Goal: Find specific page/section: Find specific page/section

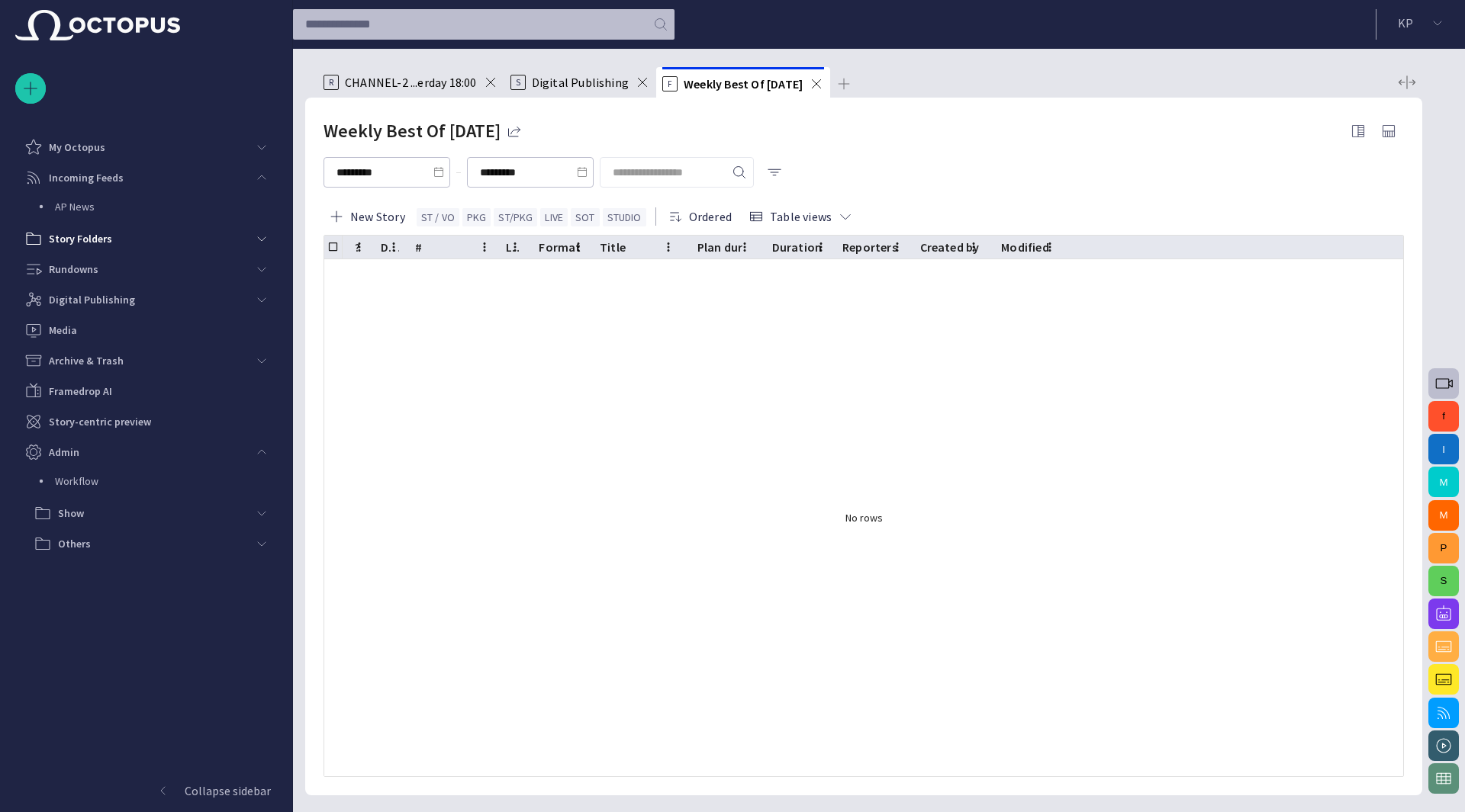
click at [559, 22] on input "text" at bounding box center [471, 24] width 330 height 24
type input "********"
click at [618, 24] on icon "Clear" at bounding box center [610, 24] width 15 height 15
click at [580, 84] on span "Digital Publishing" at bounding box center [580, 82] width 97 height 15
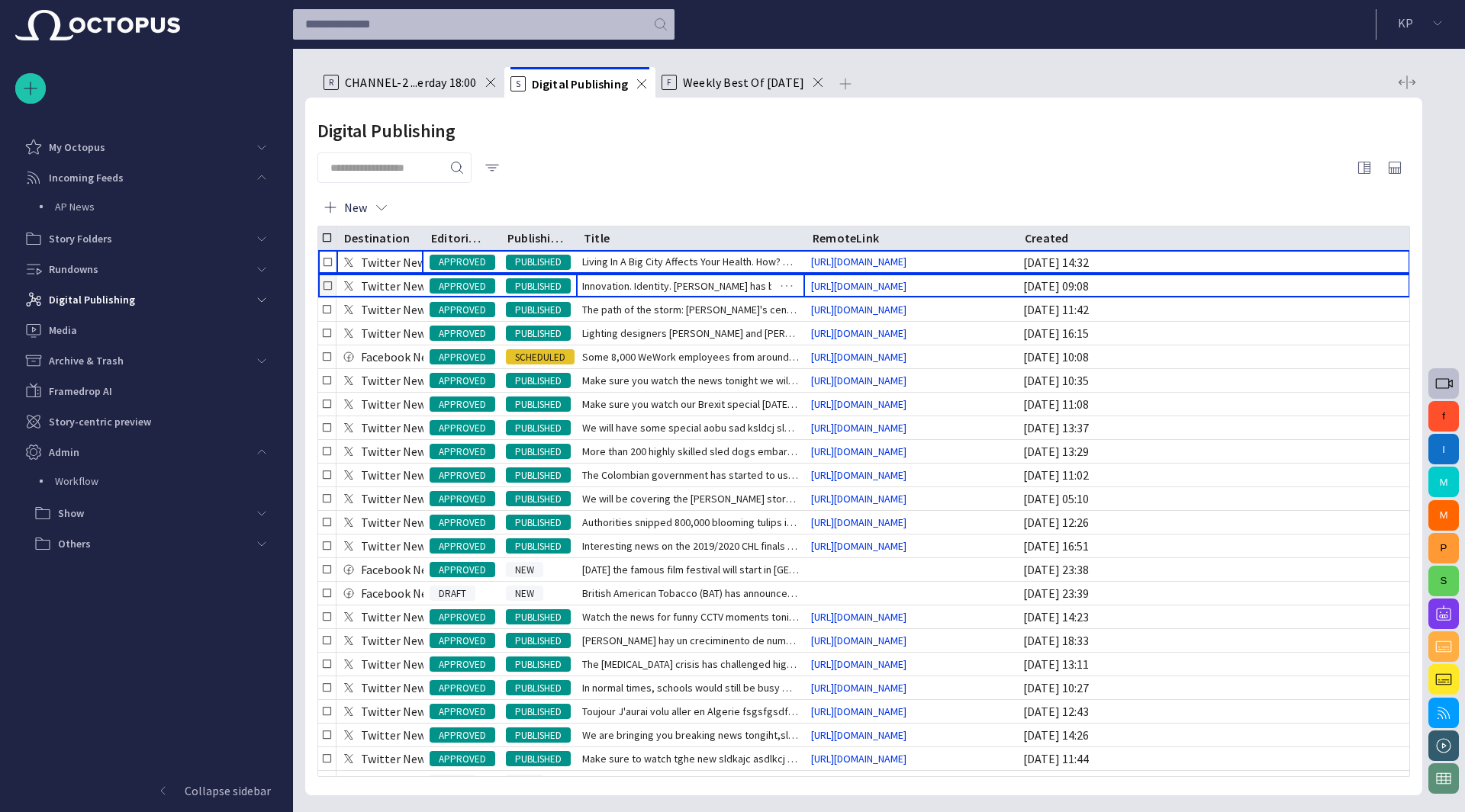
click at [621, 283] on span "Innovation. Identity. [PERSON_NAME] has blended all of these and m" at bounding box center [690, 286] width 216 height 15
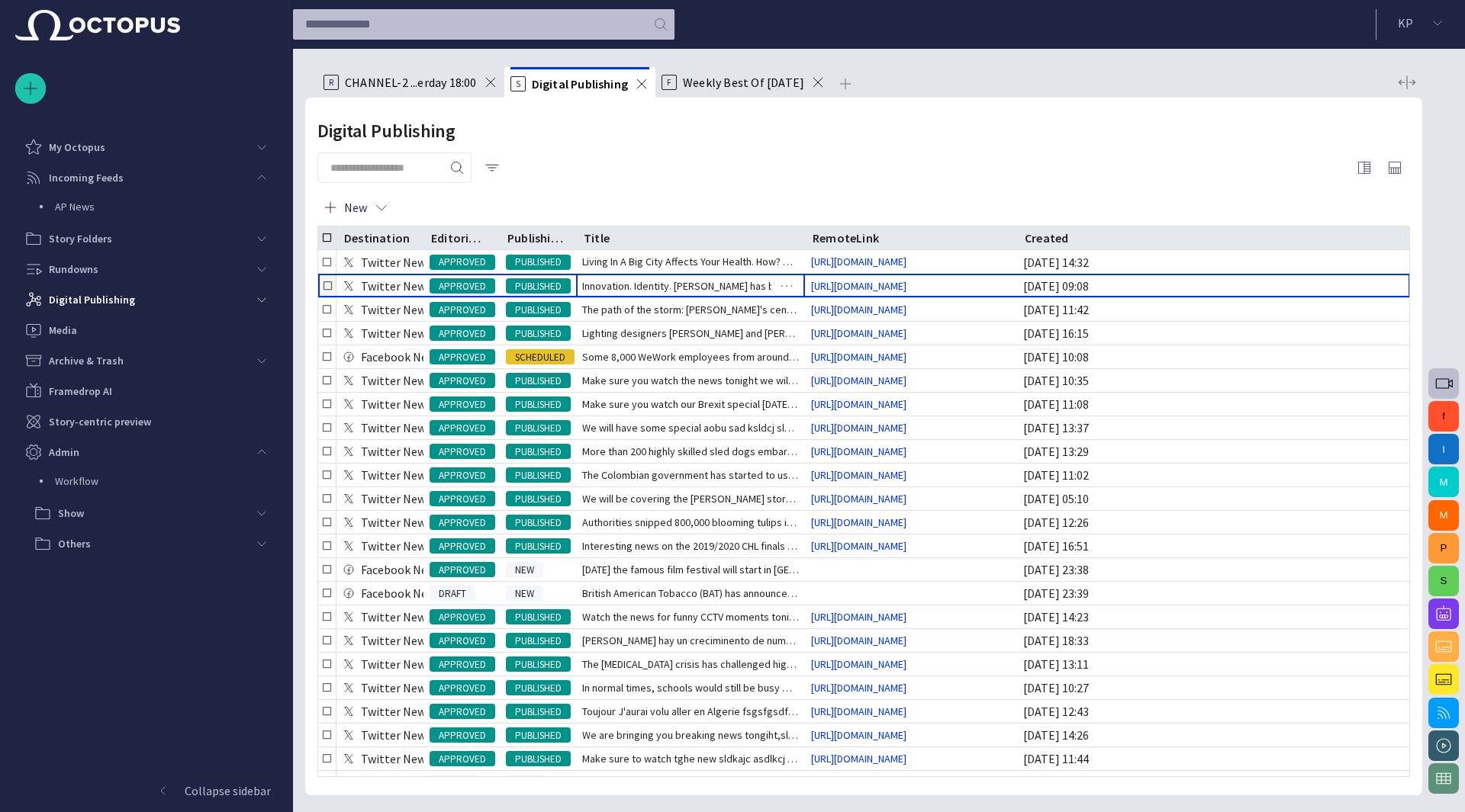
click at [621, 283] on span "Innovation. Identity. [PERSON_NAME] has blended all of these and m" at bounding box center [690, 286] width 216 height 15
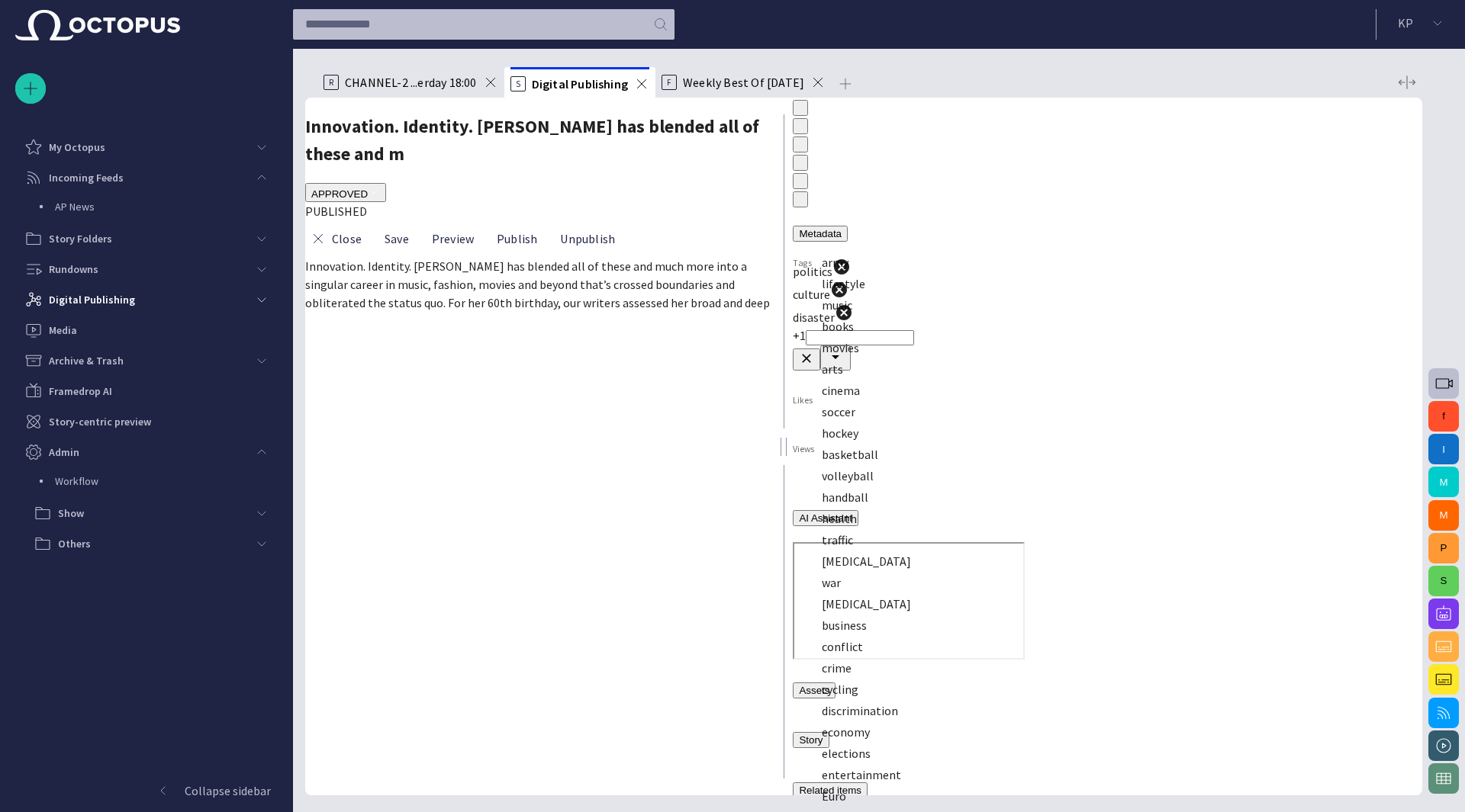
click at [1255, 257] on div "politics culture disaster +1" at bounding box center [1108, 314] width 630 height 113
drag, startPoint x: 1175, startPoint y: 238, endPoint x: 807, endPoint y: 225, distance: 368.2
click at [807, 257] on div "Tags accident culture disaster politics Likes Views" at bounding box center [1108, 386] width 630 height 257
click at [814, 374] on icon "Clear" at bounding box center [807, 381] width 15 height 15
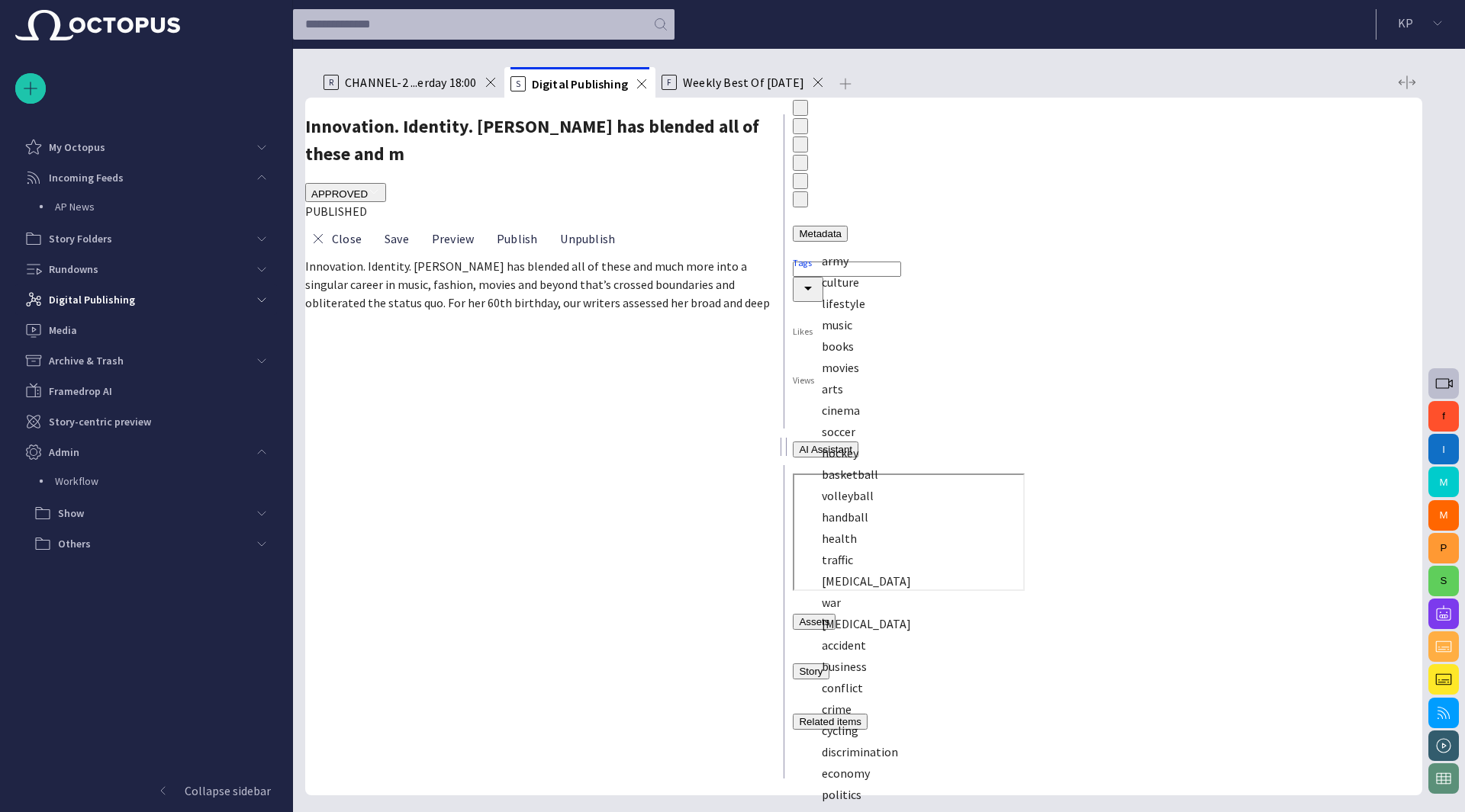
click at [1149, 257] on div "Tags" at bounding box center [1108, 292] width 630 height 69
click at [1143, 257] on div "Tags Likes Views" at bounding box center [1108, 341] width 630 height 167
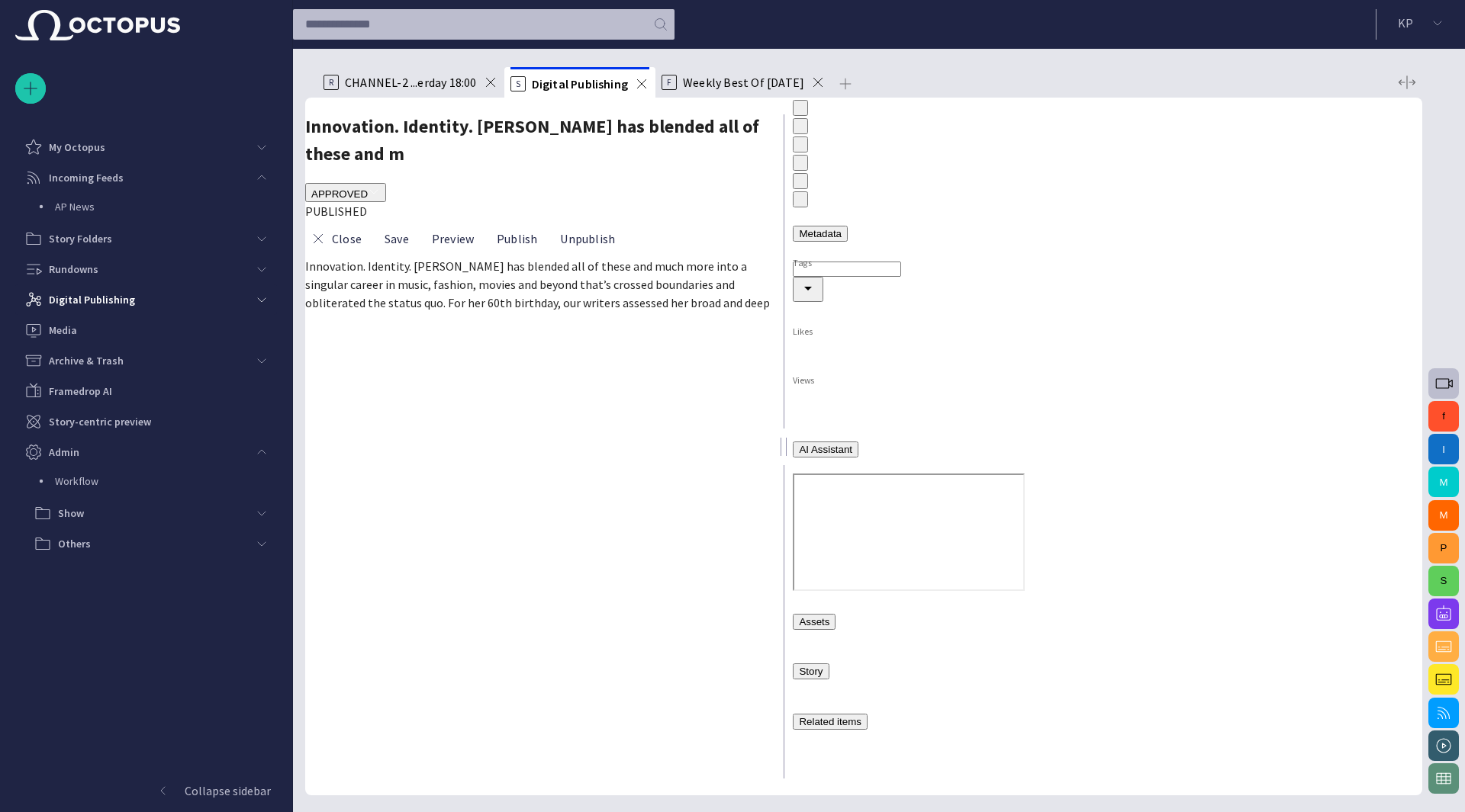
click at [818, 279] on icon "Open" at bounding box center [808, 289] width 19 height 19
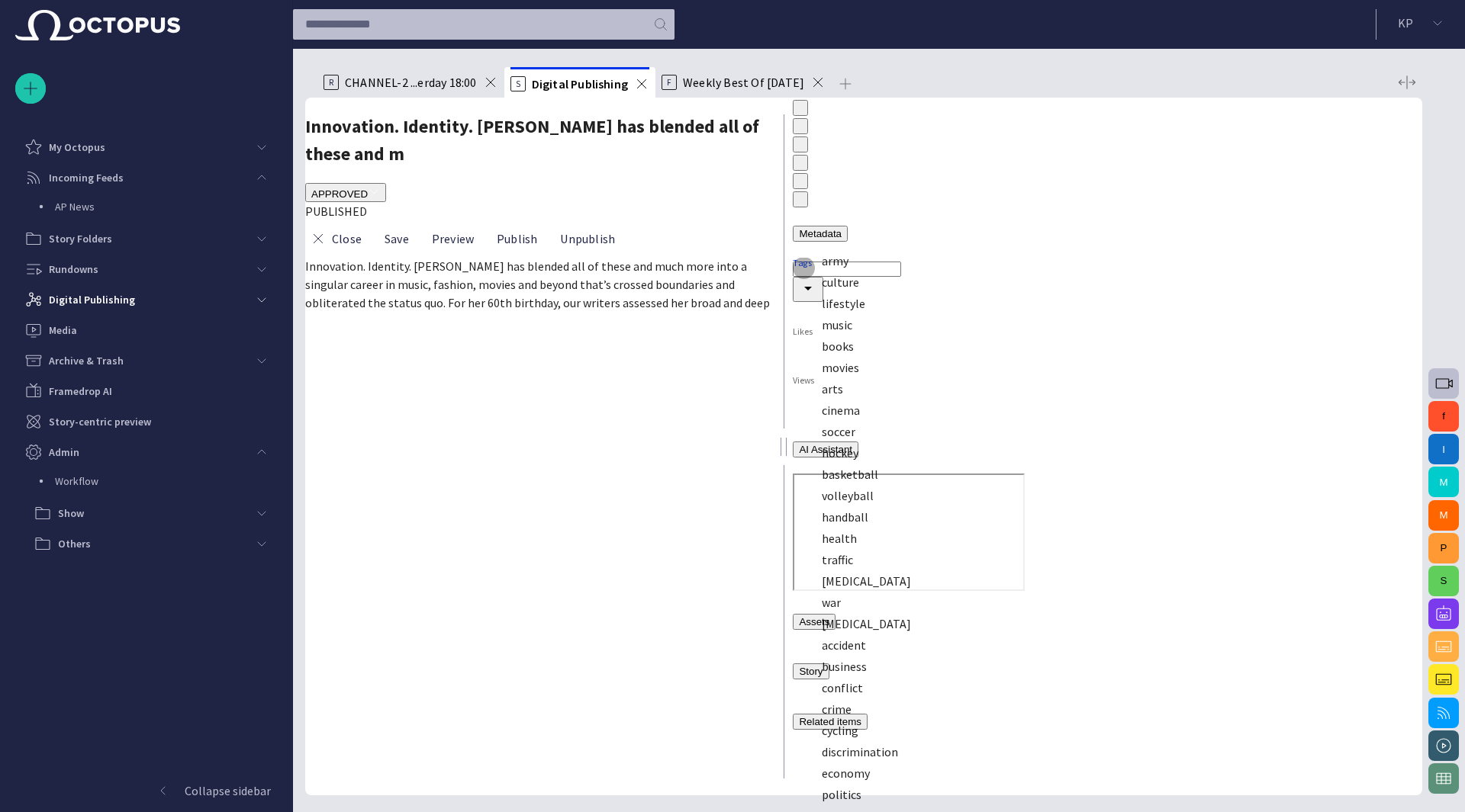
click at [818, 279] on icon "Close" at bounding box center [808, 289] width 19 height 19
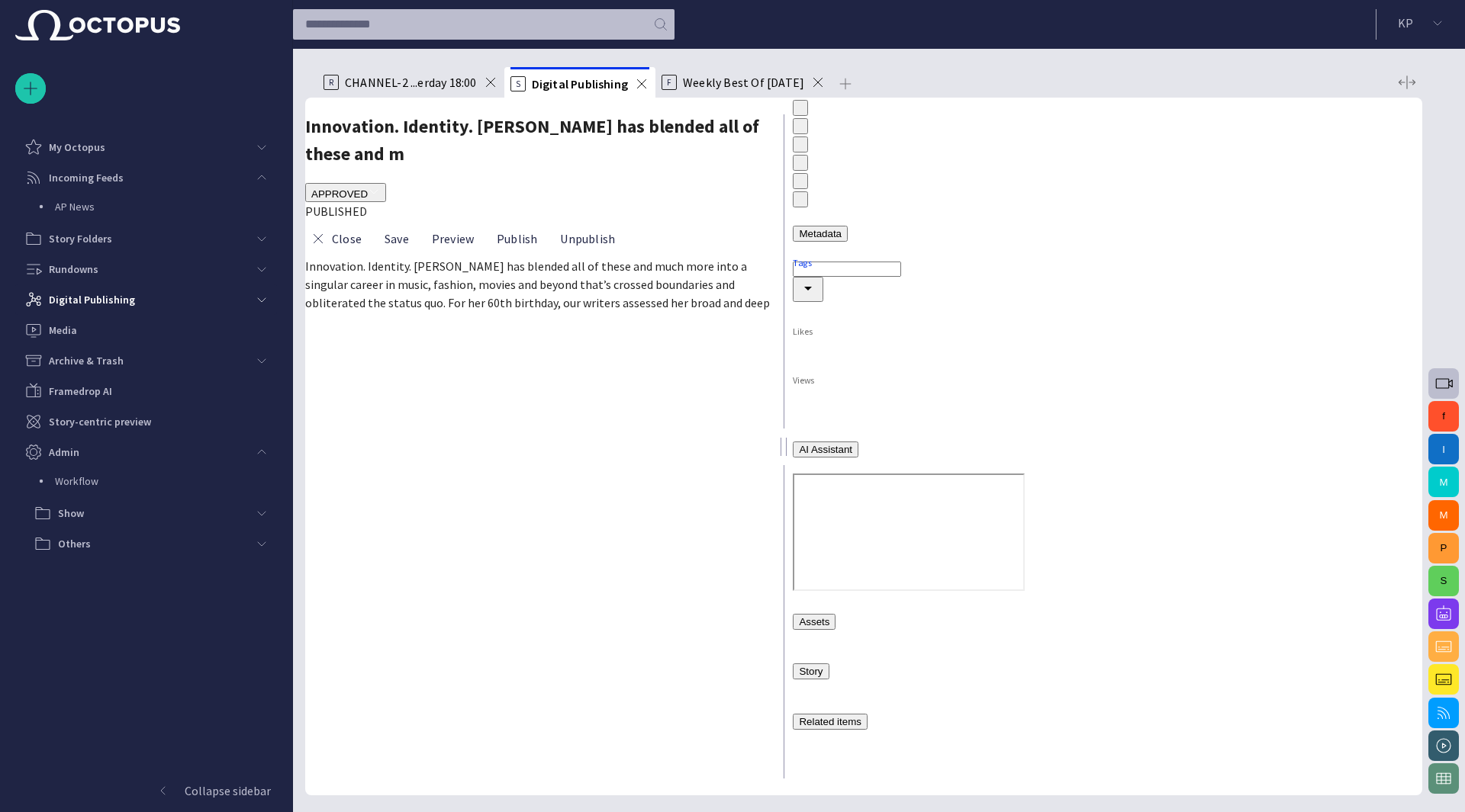
click at [1307, 257] on div at bounding box center [1108, 279] width 630 height 45
type input "**********"
click at [818, 279] on icon "Open" at bounding box center [808, 289] width 19 height 19
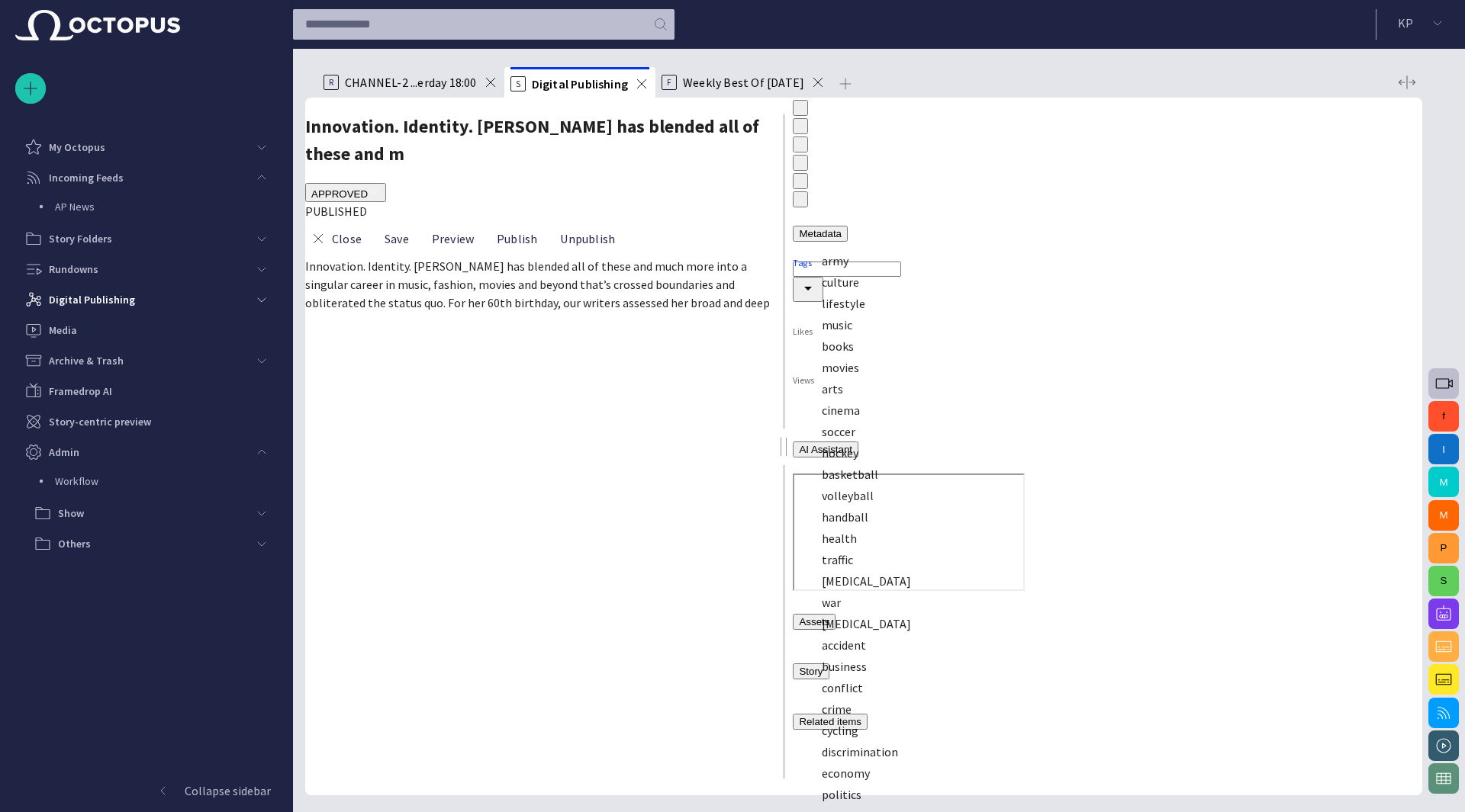
scroll to position [1098, 0]
click at [888, 262] on input "Tags" at bounding box center [847, 269] width 109 height 15
click at [841, 262] on input "Tags" at bounding box center [847, 269] width 109 height 15
click at [873, 257] on div at bounding box center [1108, 279] width 630 height 45
